Goal: Information Seeking & Learning: Check status

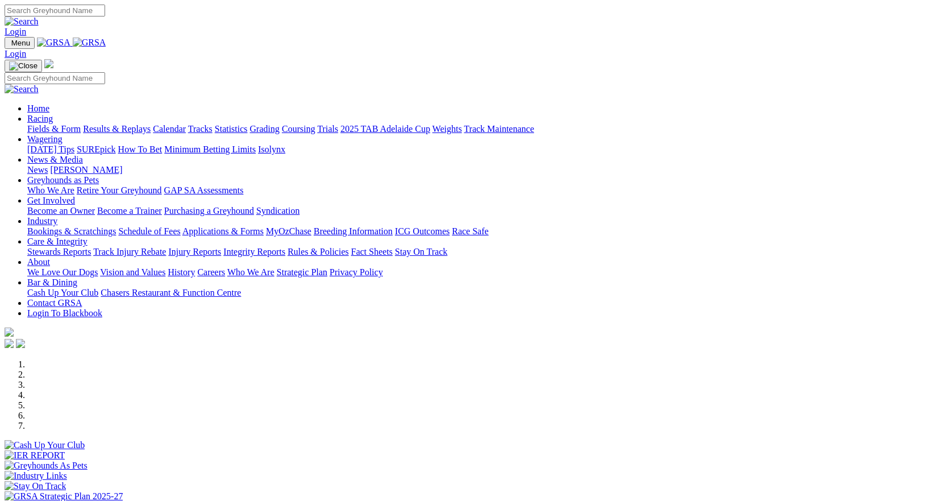
scroll to position [284, 0]
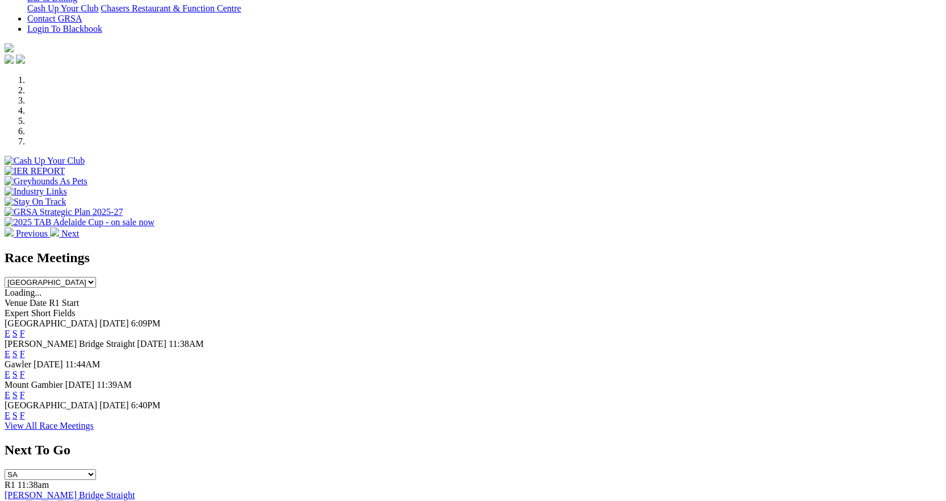
click at [25, 329] on link "F" at bounding box center [22, 334] width 5 height 10
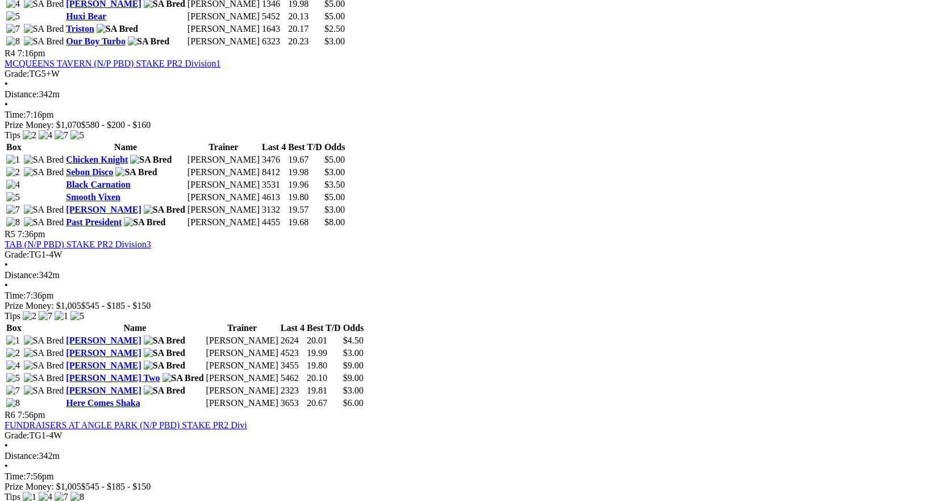
scroll to position [1080, 0]
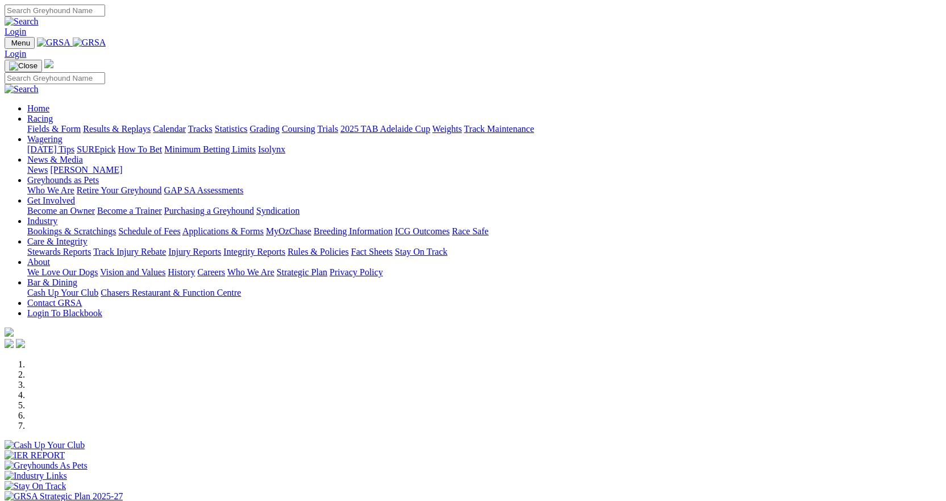
click at [151, 124] on link "Results & Replays" at bounding box center [117, 129] width 68 height 10
